Goal: Information Seeking & Learning: Learn about a topic

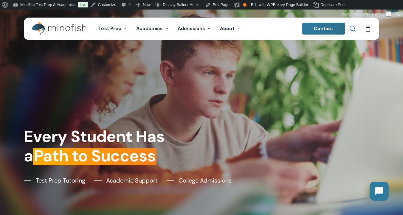
click at [354, 29] on span "Main Menu" at bounding box center [352, 29] width 6 height 6
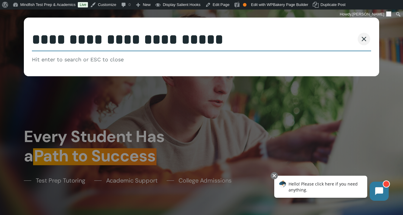
type input "**********"
click at [327, 33] on button "Search" at bounding box center [340, 39] width 27 height 13
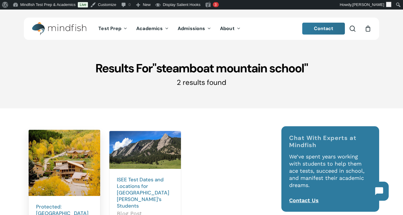
click at [71, 172] on img at bounding box center [64, 163] width 71 height 66
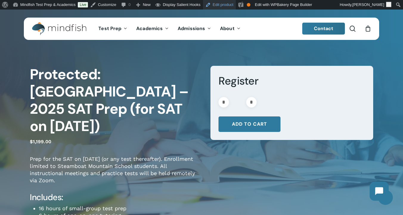
click at [223, 7] on link "Edit product" at bounding box center [219, 5] width 33 height 10
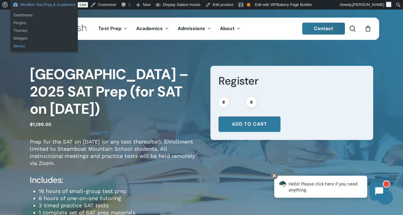
click at [18, 47] on link "Menus" at bounding box center [43, 46] width 67 height 8
